Goal: Information Seeking & Learning: Learn about a topic

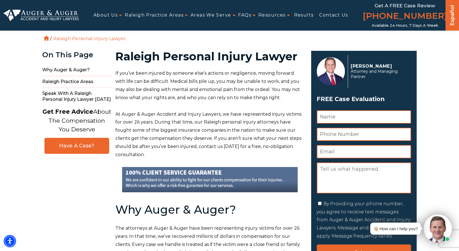
click at [184, 238] on span "The attorneys at Auger & Auger have been representing injury victims for over 2…" at bounding box center [208, 245] width 184 height 38
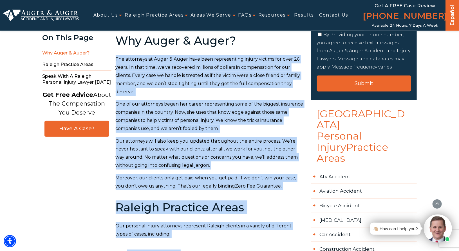
scroll to position [236, 0]
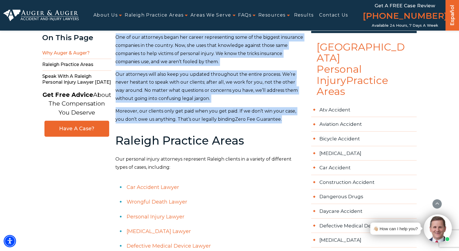
drag, startPoint x: 115, startPoint y: 229, endPoint x: 281, endPoint y: 116, distance: 200.5
copy div "Lor ipsumdolo si Ametc & Adipi elit sedd eiusmodtempo incidi utlabor etd magn 5…"
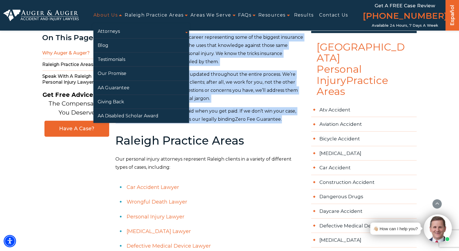
click at [96, 16] on link "About Us" at bounding box center [105, 15] width 24 height 13
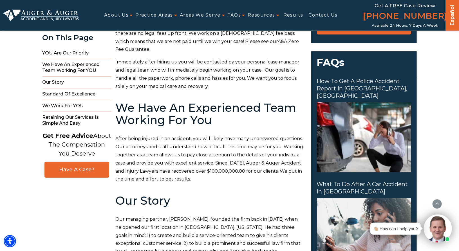
scroll to position [224, 0]
